Goal: Check status

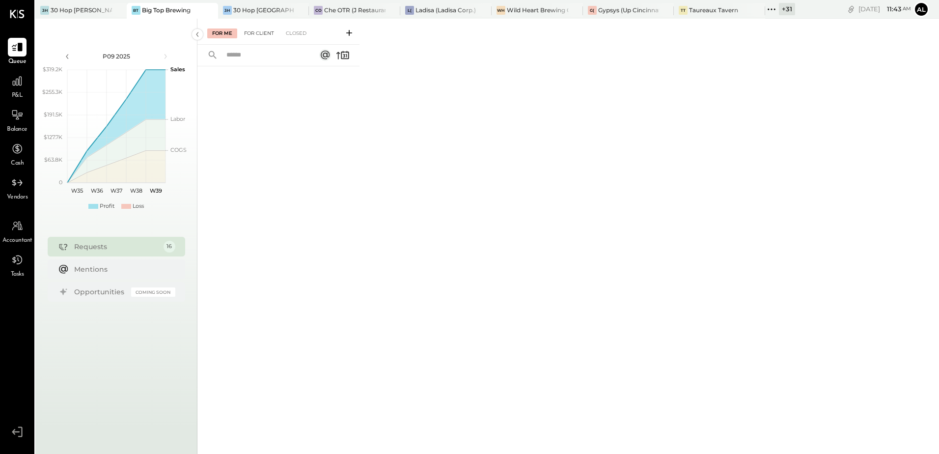
click at [258, 28] on div "For Client" at bounding box center [259, 33] width 40 height 10
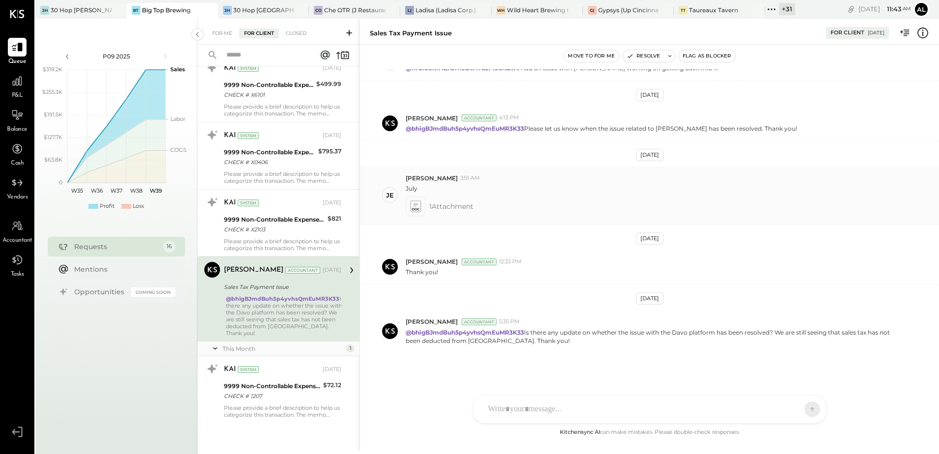
scroll to position [773, 0]
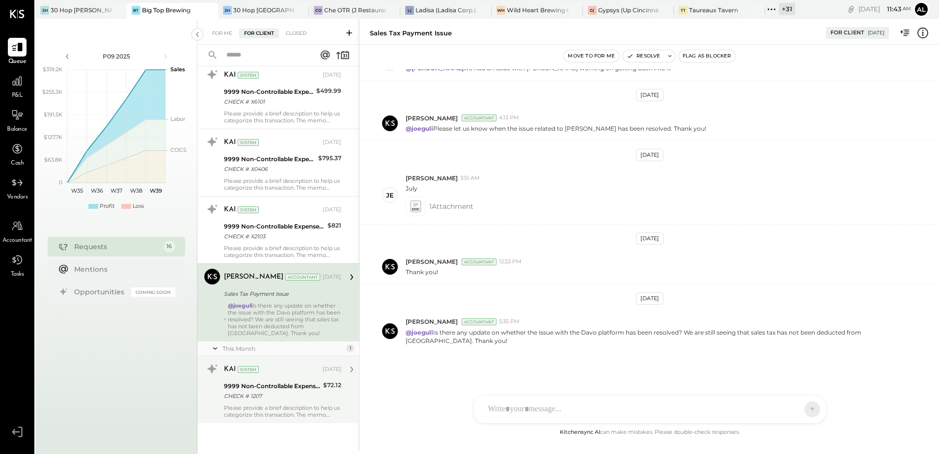
click at [270, 393] on div "CHECK # 1207" at bounding box center [272, 396] width 96 height 10
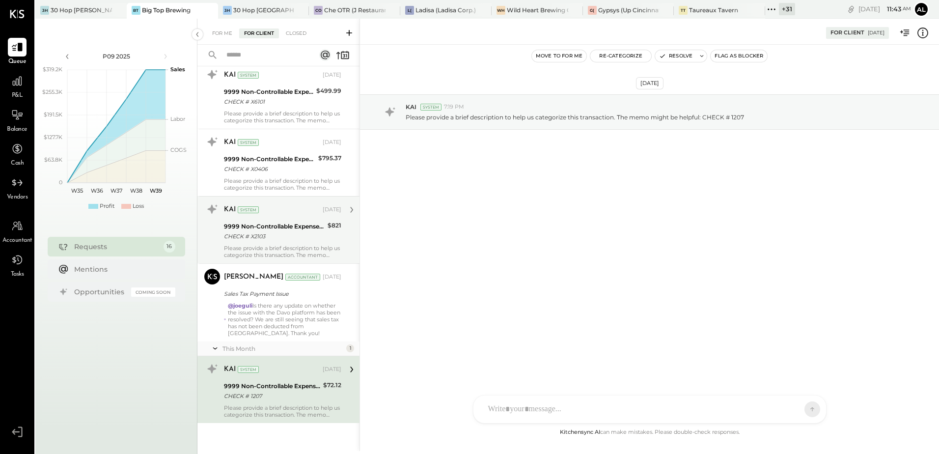
click at [277, 238] on div "CHECK # X2103" at bounding box center [274, 236] width 101 height 10
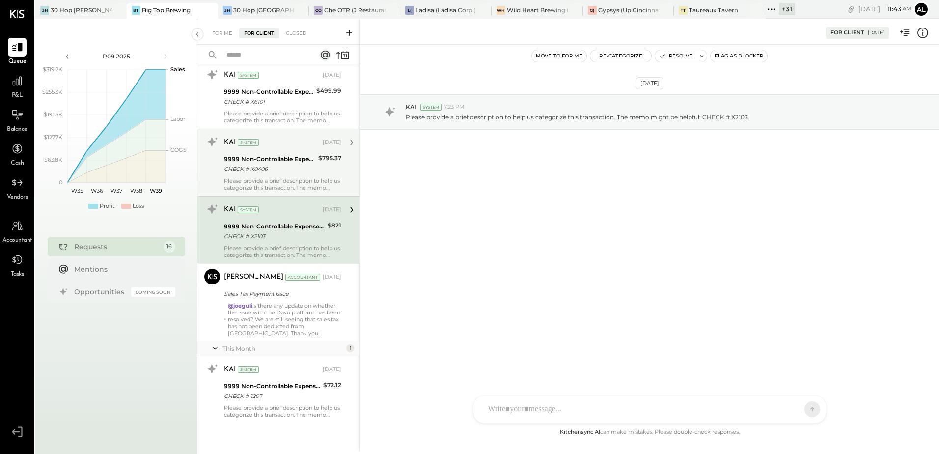
click at [258, 167] on div "CHECK # X0406" at bounding box center [269, 169] width 91 height 10
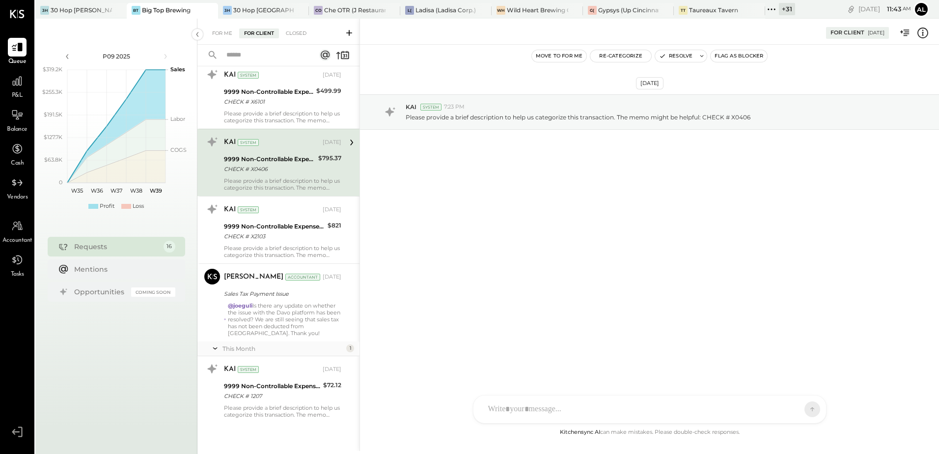
click at [256, 114] on div "Please provide a brief description to help us categorize this transaction. The …" at bounding box center [282, 117] width 117 height 14
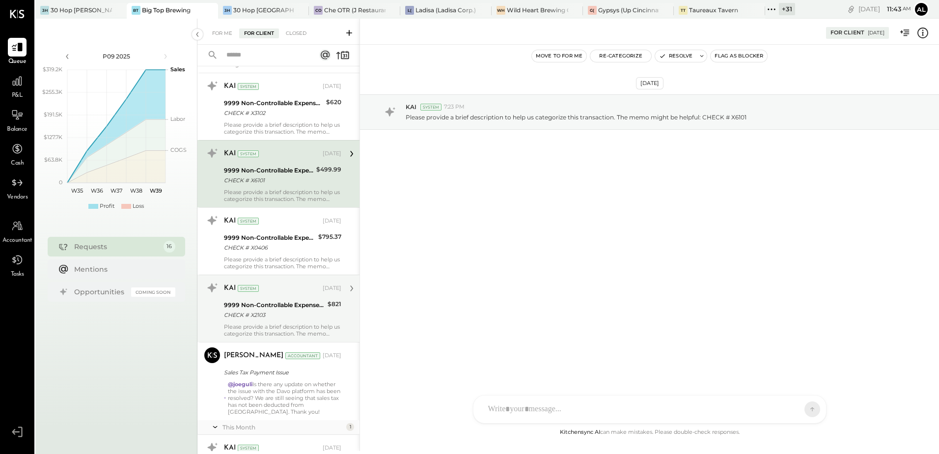
scroll to position [576, 0]
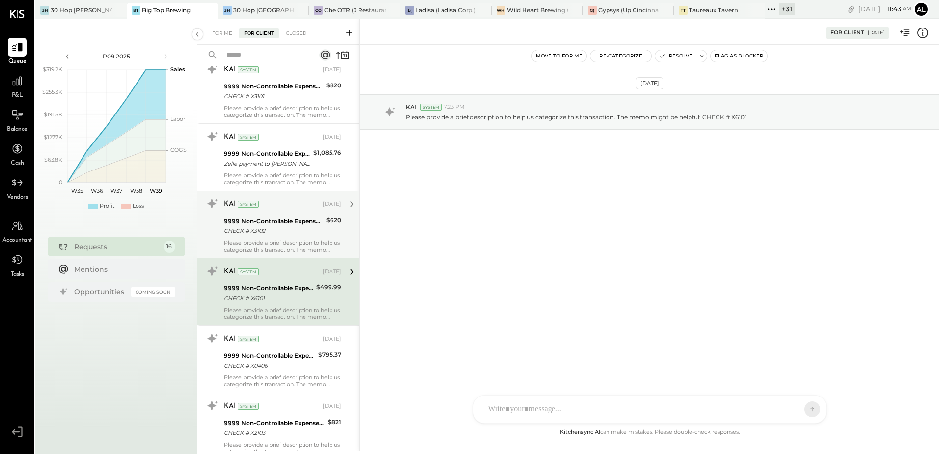
click at [264, 236] on div "9999 Non-Controllable Expenses:Other Income and Expenses:To Be Classified P&L C…" at bounding box center [273, 226] width 99 height 22
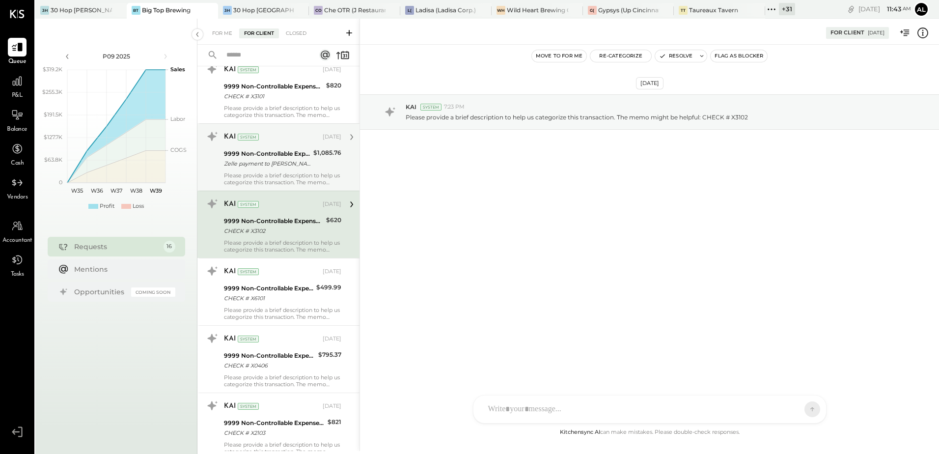
click at [271, 169] on div "KAI System [DATE] 9999 Non-Controllable Expenses:Other Income and Expenses:To B…" at bounding box center [282, 157] width 117 height 57
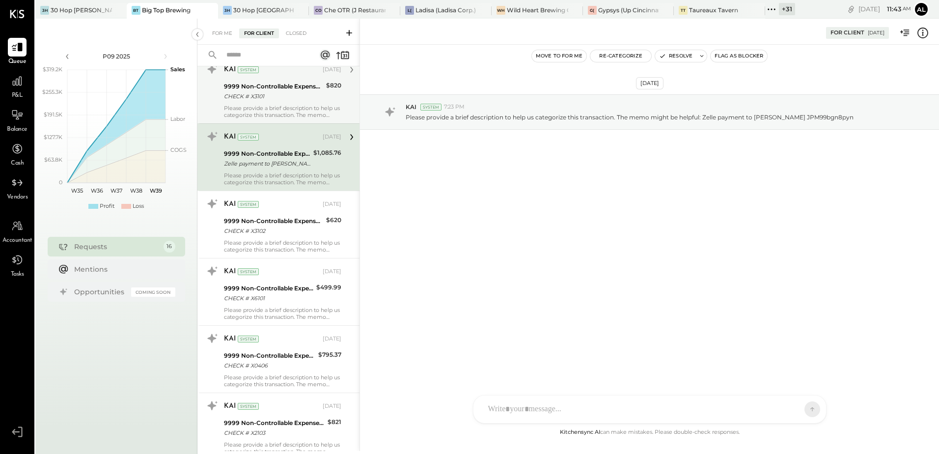
click at [276, 76] on div "KAI System [DATE]" at bounding box center [282, 70] width 117 height 14
